Goal: Book appointment/travel/reservation

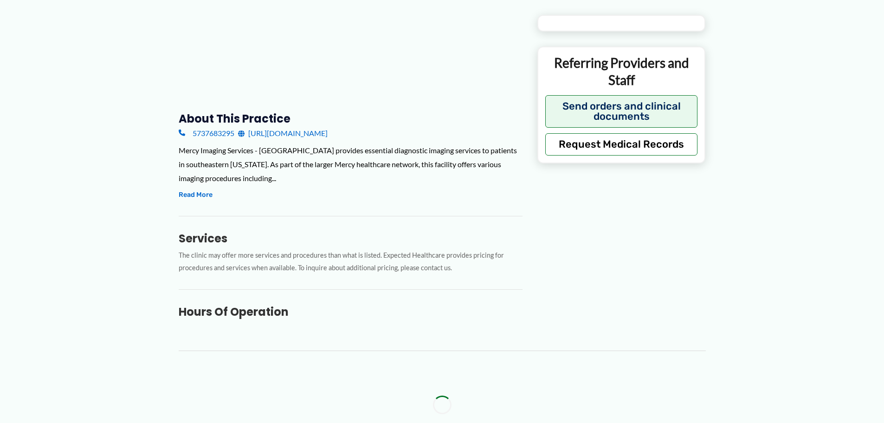
scroll to position [371, 0]
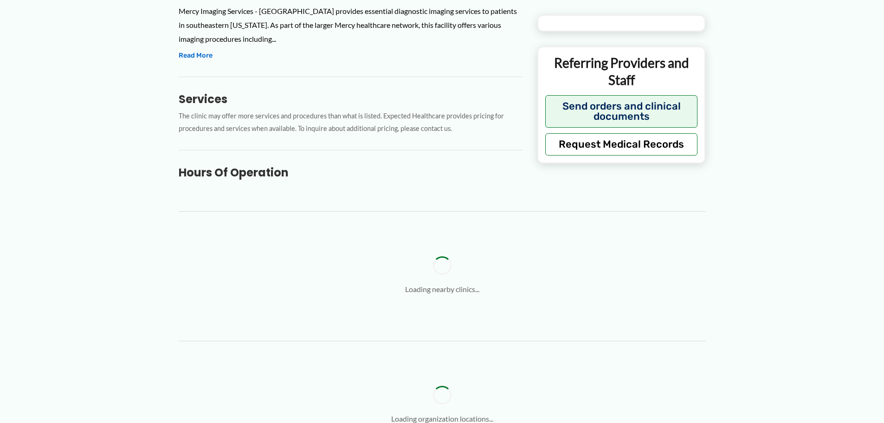
type input "**********"
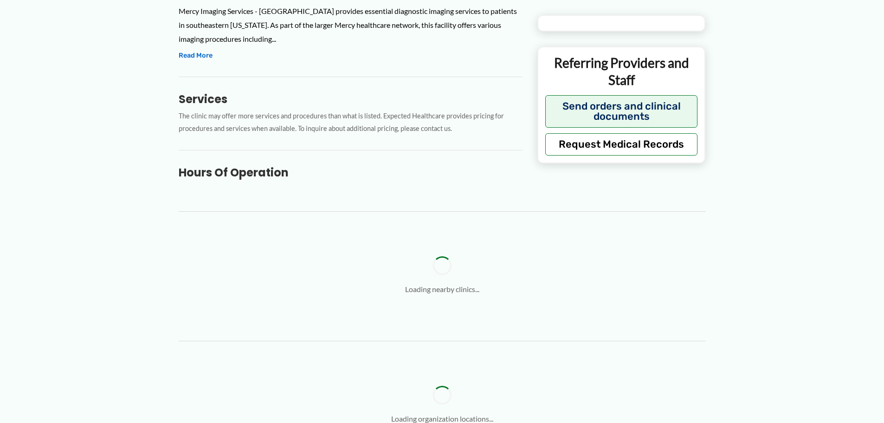
type input "**********"
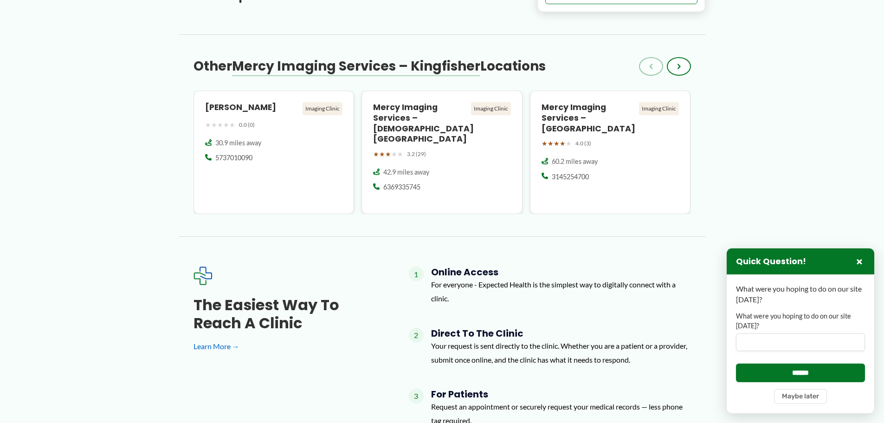
scroll to position [464, 0]
